Goal: Communication & Community: Answer question/provide support

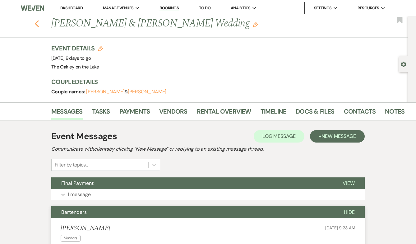
click at [37, 20] on icon "Previous" at bounding box center [37, 23] width 5 height 7
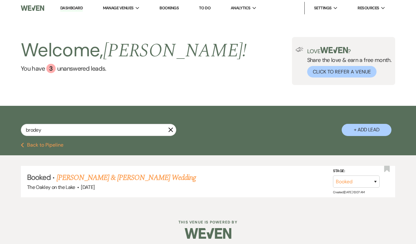
click at [80, 8] on link "Dashboard" at bounding box center [71, 8] width 22 height 6
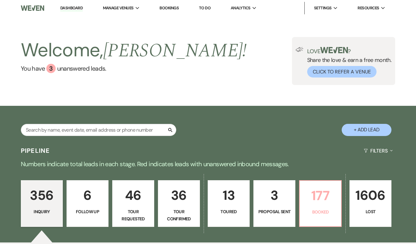
click at [332, 198] on p "177" at bounding box center [321, 195] width 34 height 21
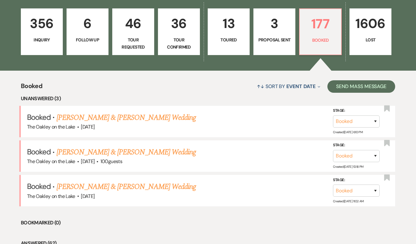
scroll to position [172, 0]
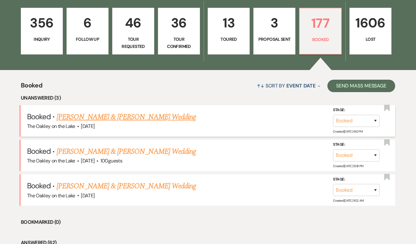
click at [125, 117] on link "[PERSON_NAME] & [PERSON_NAME] Wedding" at bounding box center [126, 116] width 139 height 11
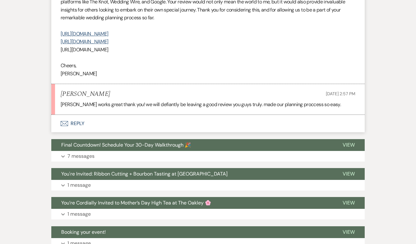
scroll to position [1082, 0]
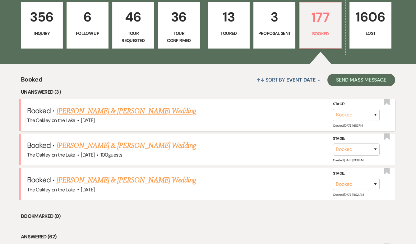
scroll to position [179, 0]
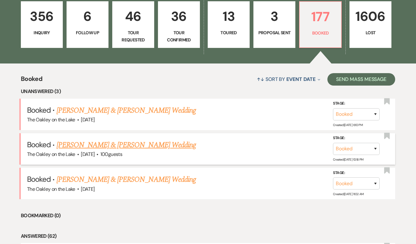
click at [124, 146] on link "[PERSON_NAME] & [PERSON_NAME] Wedding" at bounding box center [126, 144] width 139 height 11
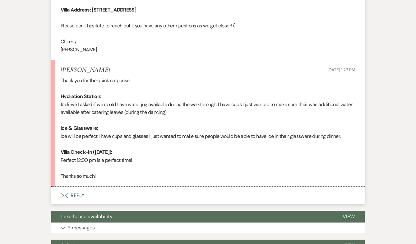
scroll to position [450, 0]
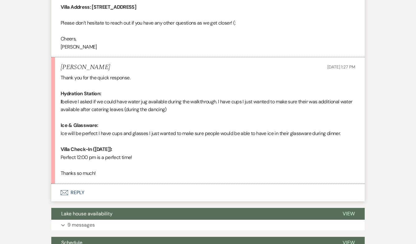
click at [81, 189] on button "Envelope Reply" at bounding box center [208, 192] width 314 height 17
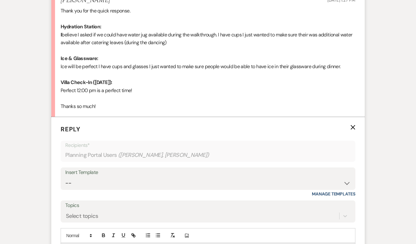
scroll to position [506, 0]
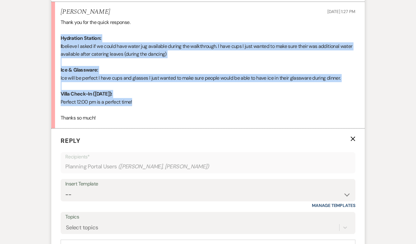
drag, startPoint x: 135, startPoint y: 100, endPoint x: 59, endPoint y: 39, distance: 97.3
click at [59, 39] on li "[PERSON_NAME] [DATE] 1:27 PM Thank you for the quick response. Hydration Statio…" at bounding box center [208, 65] width 314 height 126
copy div "Hydration Station: I believe I asked if we could have water jug available durin…"
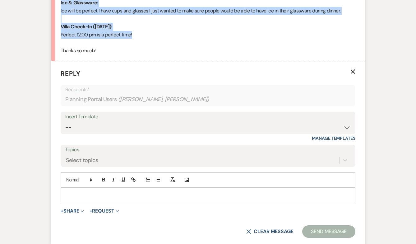
scroll to position [607, 0]
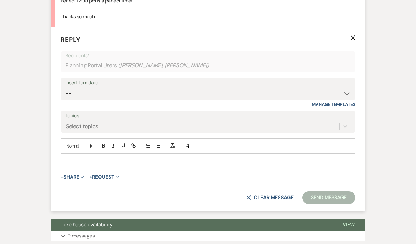
click at [119, 162] on p at bounding box center [208, 160] width 285 height 7
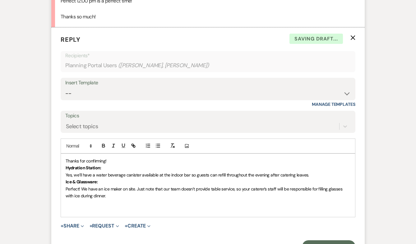
click at [66, 167] on strong "Hydration Station:" at bounding box center [84, 168] width 36 height 6
click at [83, 161] on span "Thanks for confirming!" at bounding box center [86, 161] width 41 height 6
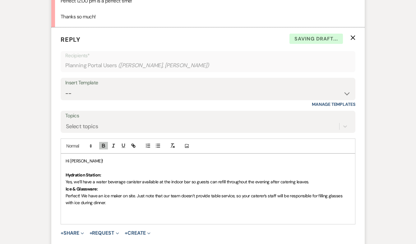
click at [82, 212] on p at bounding box center [208, 209] width 285 height 7
click at [66, 188] on strong "Ice & Glassware:" at bounding box center [82, 189] width 32 height 6
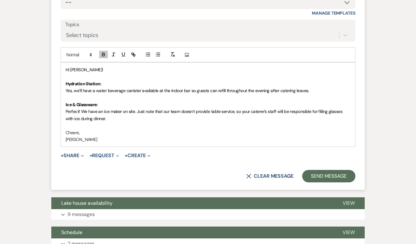
scroll to position [697, 0]
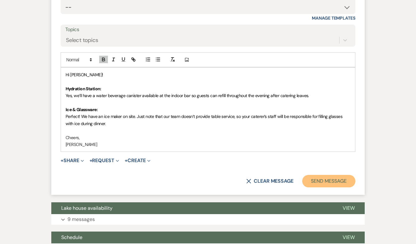
click at [346, 179] on button "Send Message" at bounding box center [328, 181] width 53 height 12
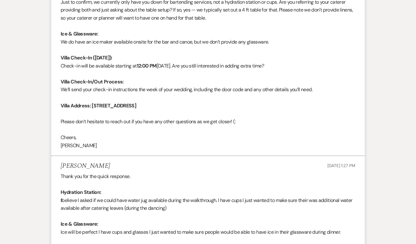
scroll to position [0, 0]
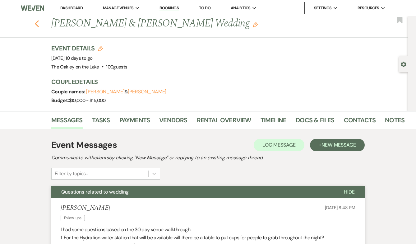
click at [38, 24] on icon "Previous" at bounding box center [37, 23] width 5 height 7
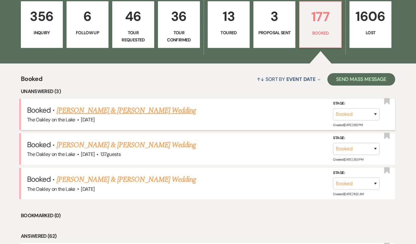
scroll to position [180, 0]
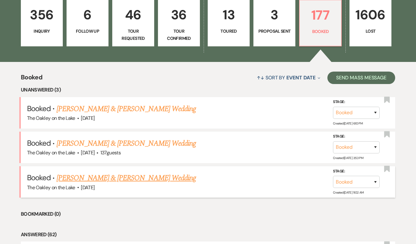
click at [128, 177] on link "[PERSON_NAME] & [PERSON_NAME] Wedding" at bounding box center [126, 177] width 139 height 11
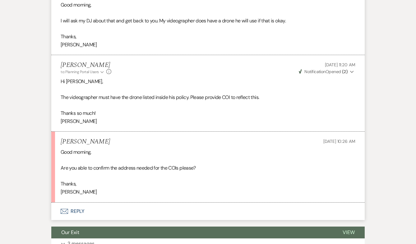
scroll to position [380, 0]
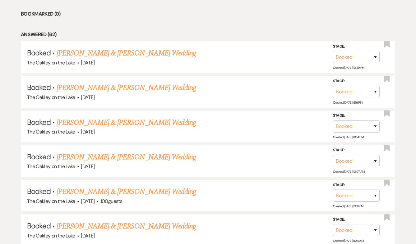
scroll to position [180, 0]
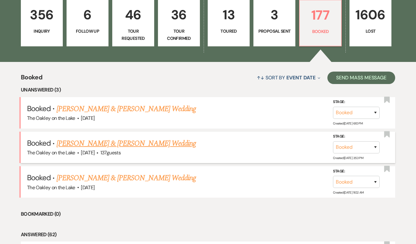
click at [92, 143] on link "[PERSON_NAME] & [PERSON_NAME] Wedding" at bounding box center [126, 143] width 139 height 11
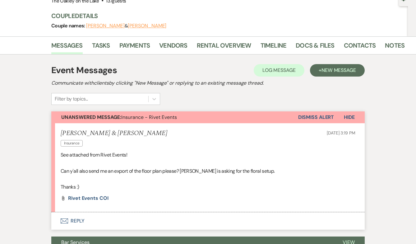
scroll to position [67, 0]
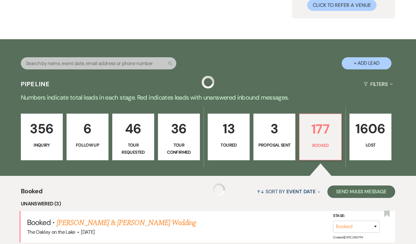
scroll to position [180, 0]
